Goal: Complete application form: Complete application form

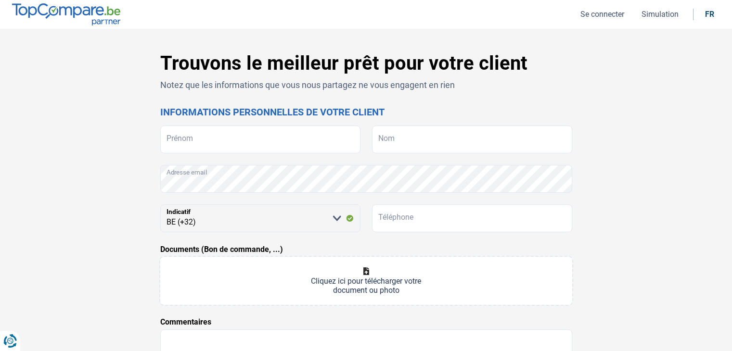
select select "32"
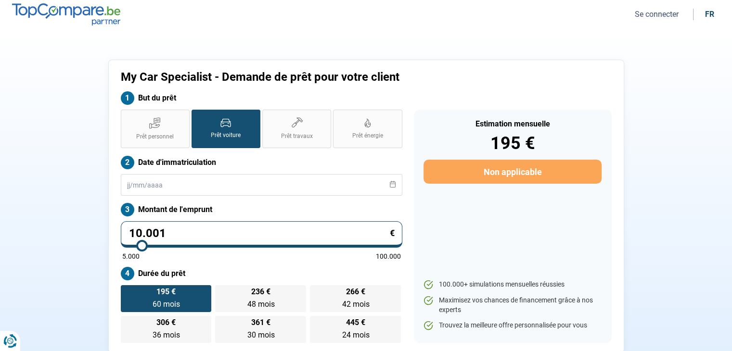
click at [664, 12] on button "Se connecter" at bounding box center [657, 14] width 50 height 10
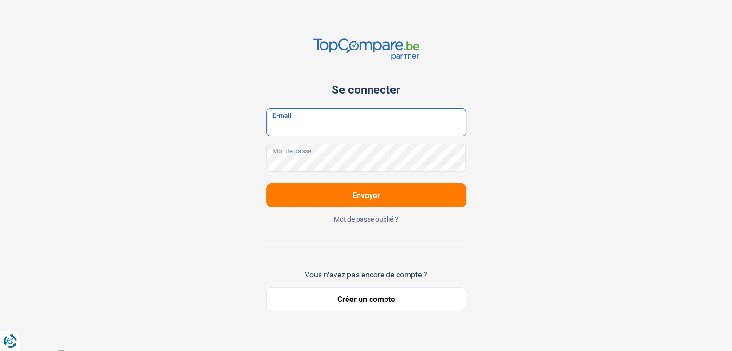
type input "contact.mycarspecialist@gmail.com"
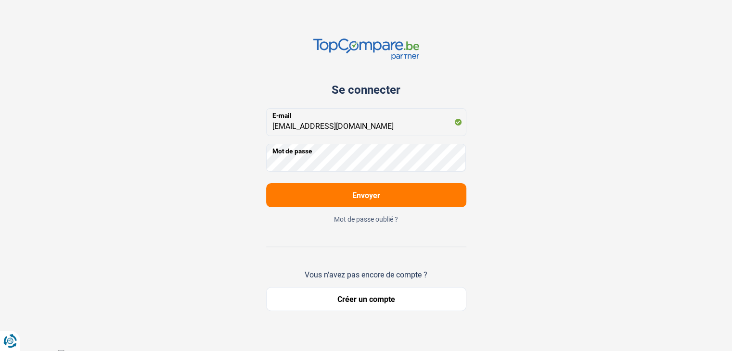
click at [320, 205] on button "Envoyer" at bounding box center [366, 195] width 200 height 24
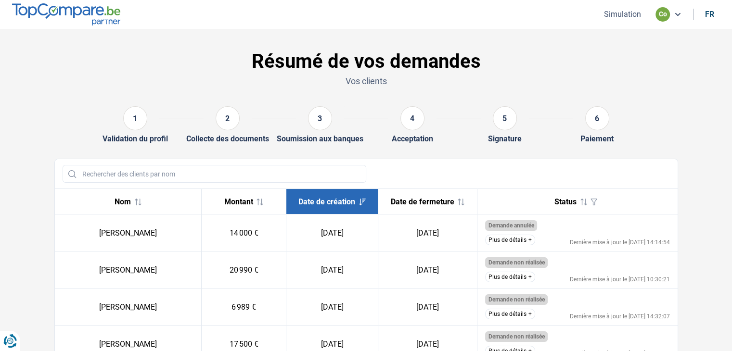
click at [502, 241] on button "Plus de détails" at bounding box center [510, 240] width 50 height 11
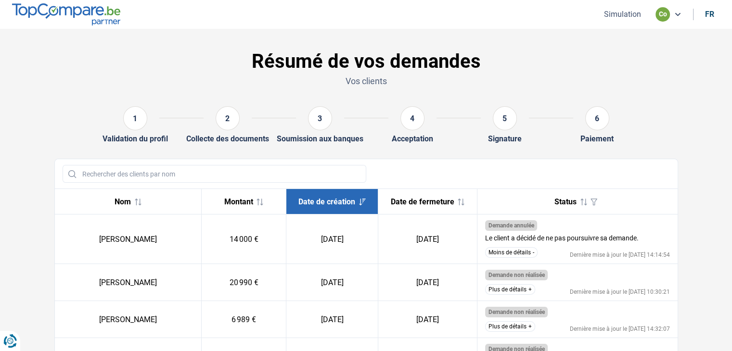
click at [502, 254] on button "Moins de détails" at bounding box center [511, 252] width 52 height 11
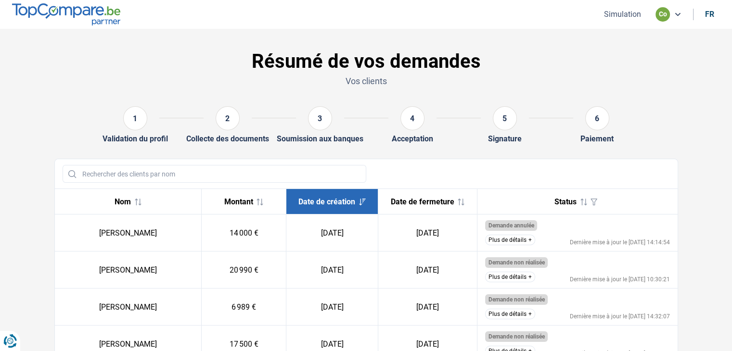
click at [622, 16] on button "Simulation" at bounding box center [622, 14] width 43 height 10
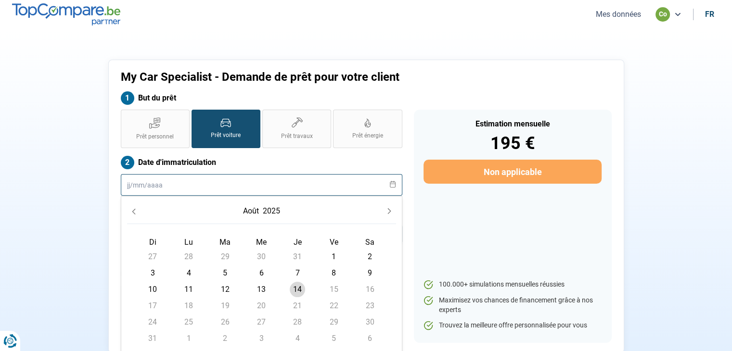
click at [152, 186] on input "text" at bounding box center [261, 185] width 281 height 22
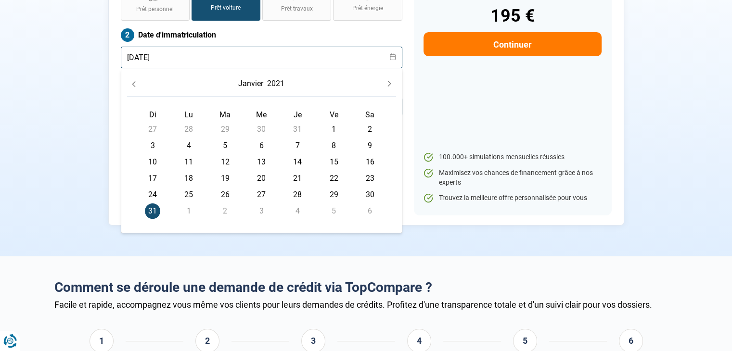
scroll to position [144, 0]
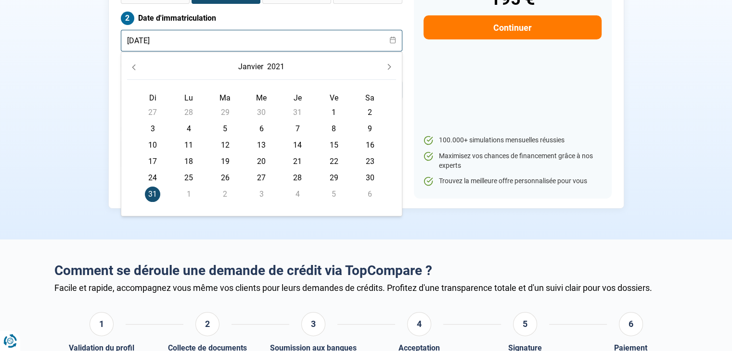
type input "31/01/2021"
click at [348, 235] on section "My Car Specialist - Demande de prêt pour votre client But du prêt Prêt personne…" at bounding box center [366, 62] width 732 height 355
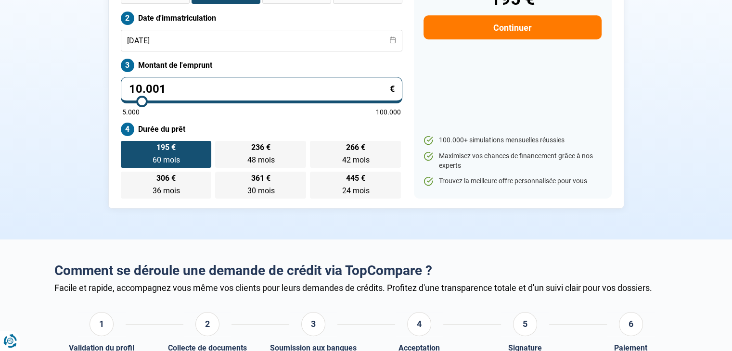
drag, startPoint x: 175, startPoint y: 87, endPoint x: 98, endPoint y: 92, distance: 77.2
click at [98, 92] on div "My Car Specialist - Demande de prêt pour votre client But du prêt Prêt personne…" at bounding box center [366, 62] width 635 height 294
type input "4"
type input "5000"
type input "41"
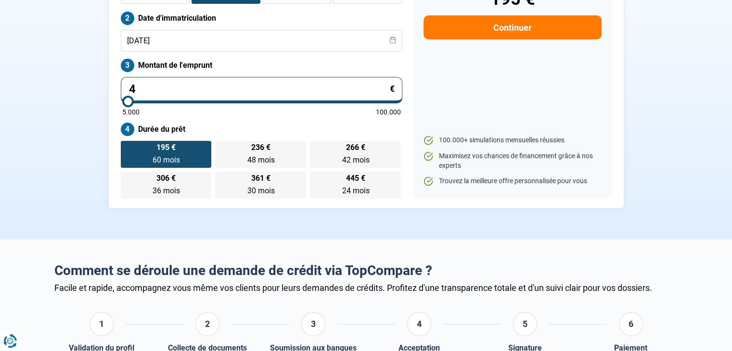
type input "5000"
type input "416"
type input "5000"
type input "4.169"
type input "5000"
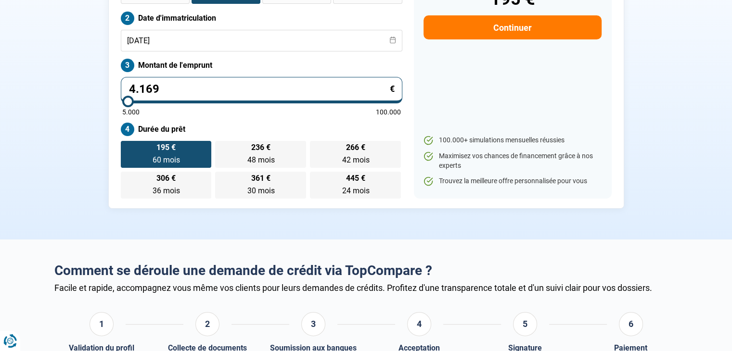
type input "41.690"
type input "41750"
type input "41.690"
type input "41750"
click at [229, 229] on section "My Car Specialist - Demande de prêt pour votre client But du prêt Prêt personne…" at bounding box center [366, 62] width 732 height 355
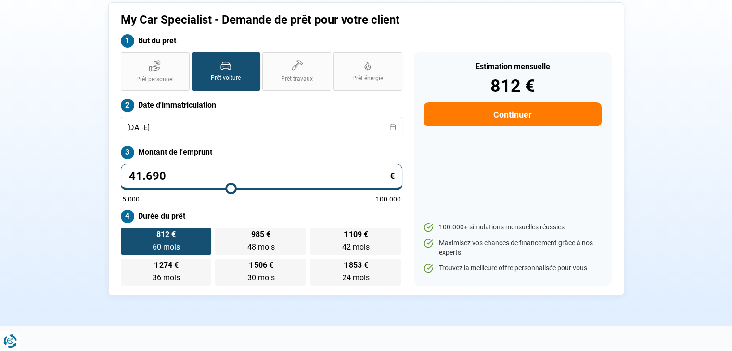
scroll to position [48, 0]
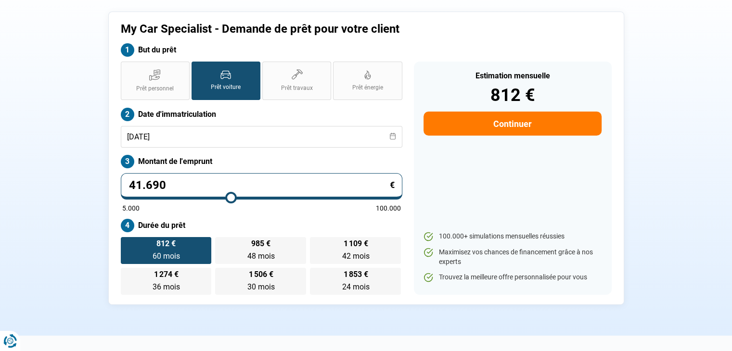
click at [538, 128] on button "Continuer" at bounding box center [512, 124] width 178 height 24
select select "32"
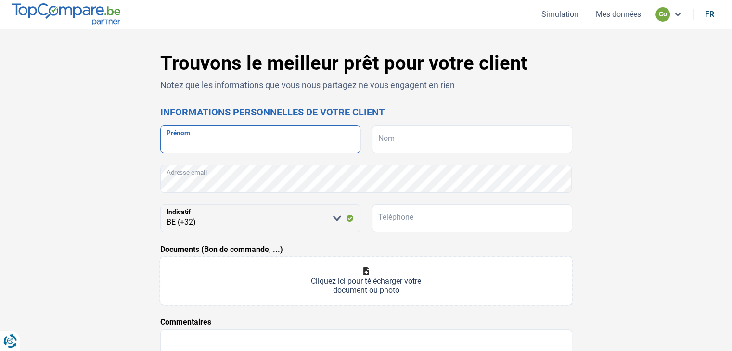
click at [209, 147] on input "Prénom" at bounding box center [260, 140] width 200 height 28
type input "LIBORIO"
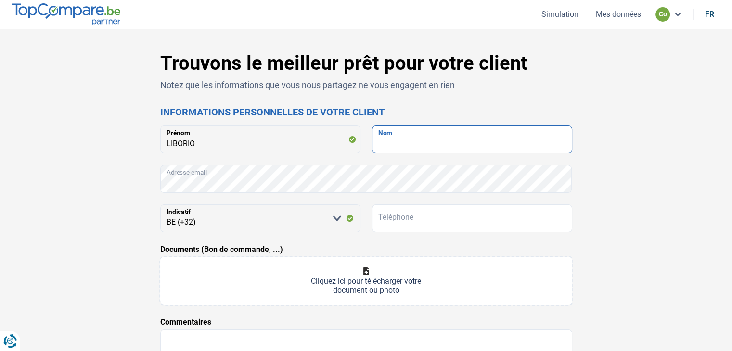
click at [427, 152] on input "Nom" at bounding box center [472, 140] width 200 height 28
type input "BIFARELLA"
click at [348, 199] on form "LIBORIO Prénom BIFARELLA Nom Adresse email Veuillez sélectionner une option BE …" at bounding box center [366, 283] width 412 height 314
click at [349, 194] on form "LIBORIO Prénom BIFARELLA Nom Adresse email Veuillez sélectionner une option BE …" at bounding box center [366, 283] width 412 height 314
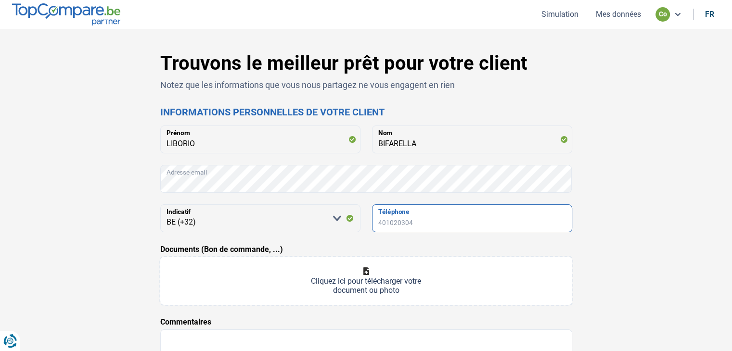
click at [429, 218] on input "Téléphone" at bounding box center [472, 219] width 200 height 28
type input "496984277"
click at [379, 281] on input "Documents (Bon de commande, ...)" at bounding box center [366, 281] width 412 height 48
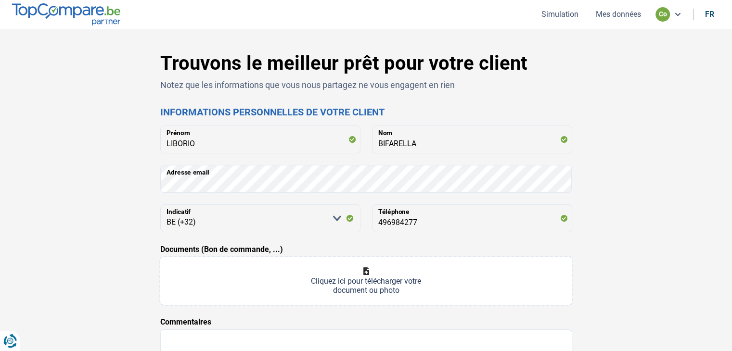
click at [360, 280] on input "Documents (Bon de commande, ...)" at bounding box center [366, 281] width 412 height 48
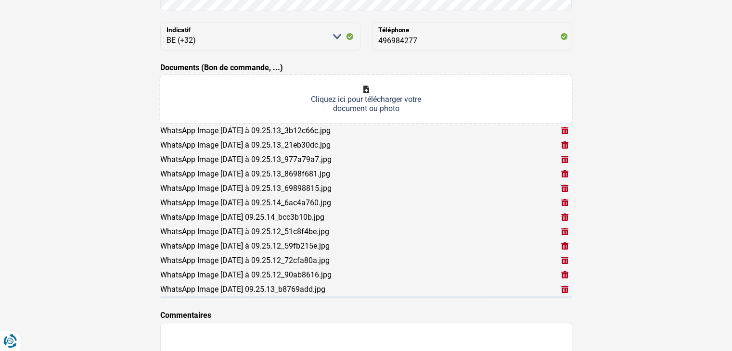
scroll to position [241, 0]
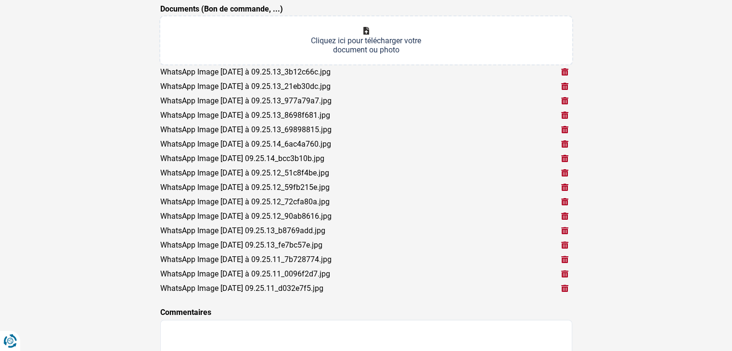
click at [383, 41] on input "Documents (Bon de commande, ...)" at bounding box center [366, 40] width 412 height 48
type input "C:\fakepath\BDC BIFARELLA MERCEDES CLA 180.pdf"
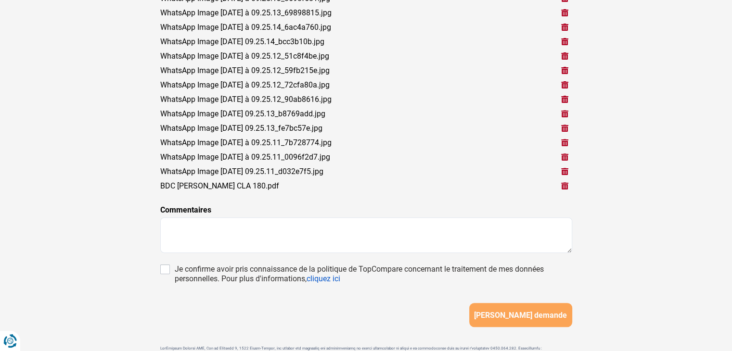
scroll to position [385, 0]
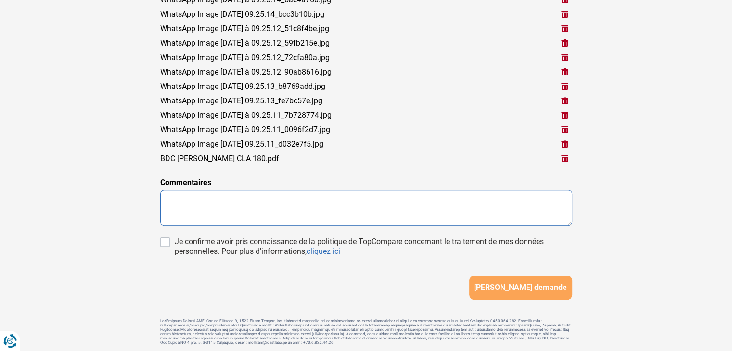
click at [235, 209] on textarea at bounding box center [366, 208] width 412 height 36
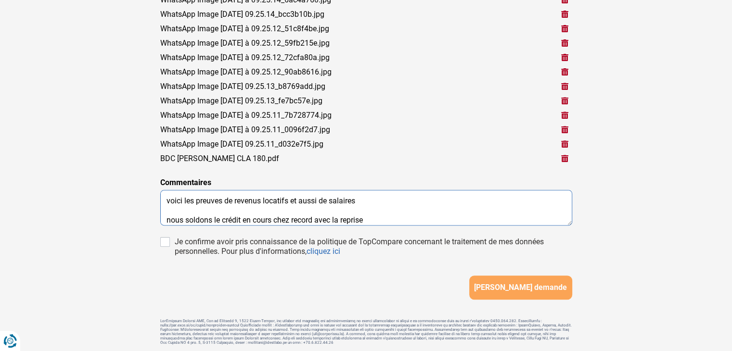
type textarea "voici les preuves de revenus locatifs et aussi de salaires nous soldons le créd…"
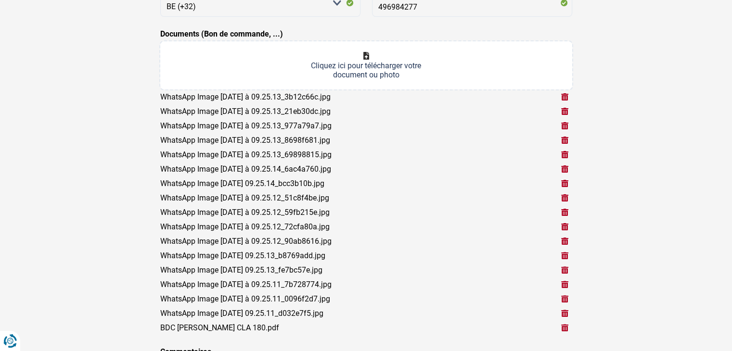
scroll to position [192, 0]
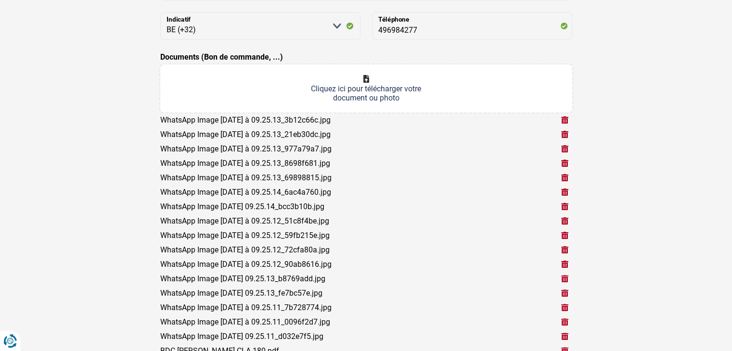
click at [372, 85] on input "Documents (Bon de commande, ...)" at bounding box center [366, 88] width 412 height 48
type input "C:\fakepath\HPSCAN_20250814072703976_2025-08-14_072822502.pdf"
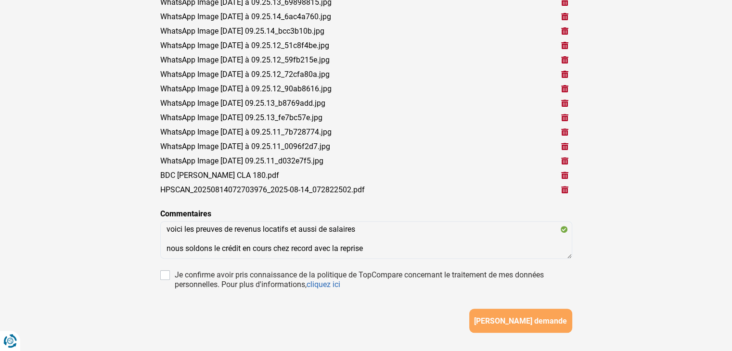
scroll to position [385, 0]
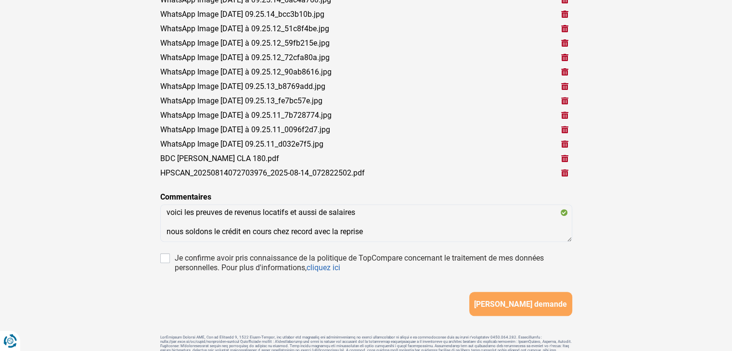
click at [162, 264] on div "Je confirme avoir pris connaissance de la politique de TopCompare concernant le…" at bounding box center [366, 263] width 412 height 19
click at [169, 260] on input "Je confirme avoir pris connaissance de la politique de TopCompare concernant le…" at bounding box center [165, 259] width 10 height 10
checkbox input "true"
click at [543, 300] on span "[PERSON_NAME] demande" at bounding box center [520, 304] width 93 height 9
